Goal: Task Accomplishment & Management: Manage account settings

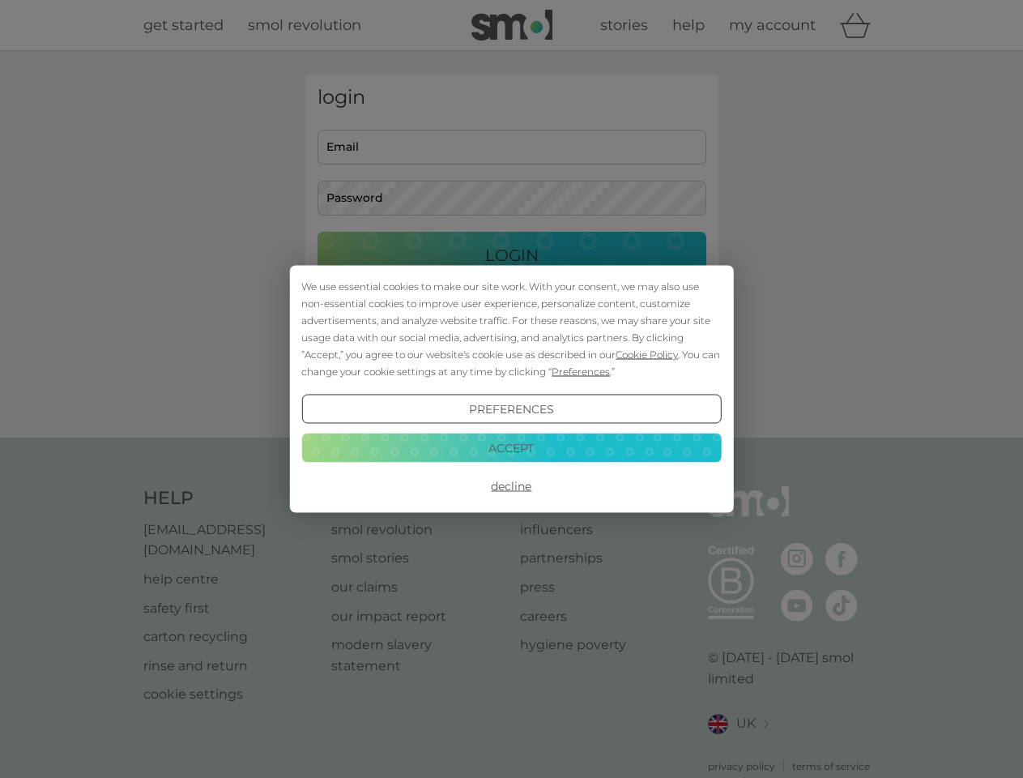
click at [647, 354] on span "Cookie Policy" at bounding box center [647, 354] width 62 height 12
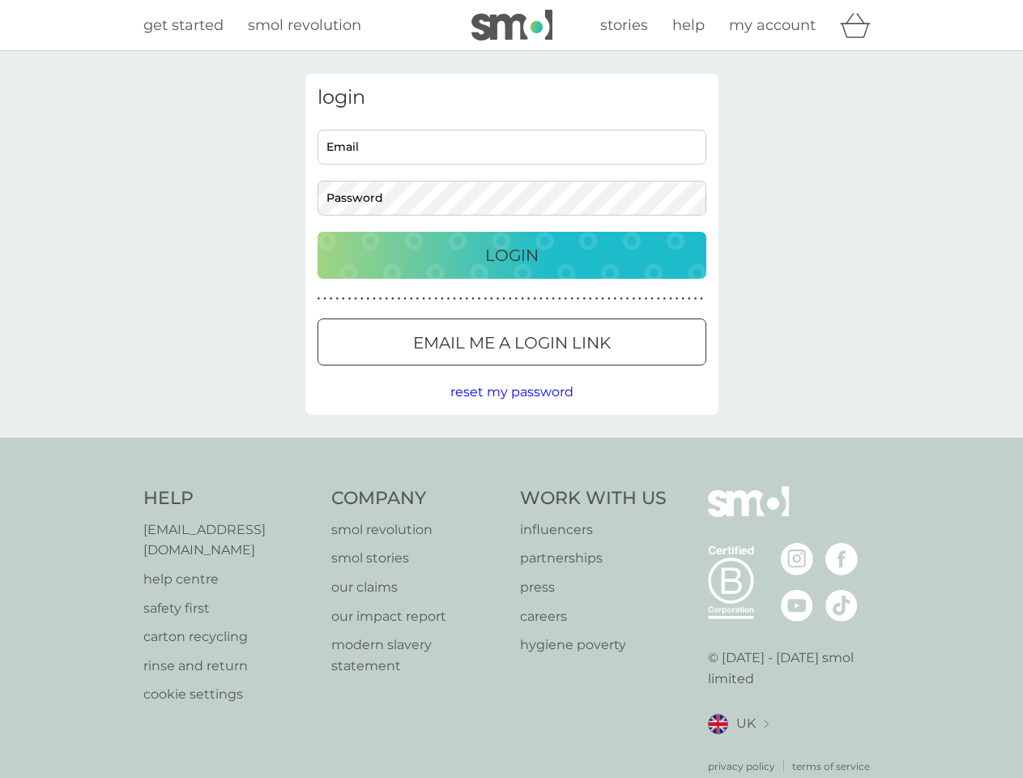
click at [579, 371] on div "login Email Password Login ● ● ● ● ● ● ● ● ● ● ● ● ● ● ● ● ● ● ● ● ● ● ● ● ● ● …" at bounding box center [511, 244] width 413 height 341
click at [511, 409] on div "login Email Password Login ● ● ● ● ● ● ● ● ● ● ● ● ● ● ● ● ● ● ● ● ● ● ● ● ● ● …" at bounding box center [511, 244] width 413 height 341
click at [511, 486] on div "Help [EMAIL_ADDRESS][DOMAIN_NAME] help centre safety first carton recycling rin…" at bounding box center [511, 630] width 737 height 288
click at [511, 447] on div "Help [EMAIL_ADDRESS][DOMAIN_NAME] help centre safety first carton recycling rin…" at bounding box center [511, 629] width 1023 height 385
